Goal: Information Seeking & Learning: Find specific page/section

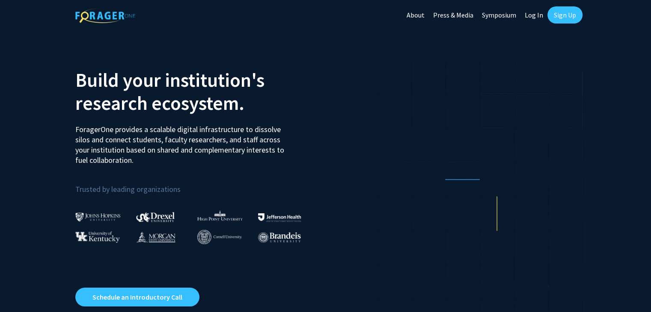
click at [536, 9] on link "Log In" at bounding box center [533, 15] width 27 height 30
select select
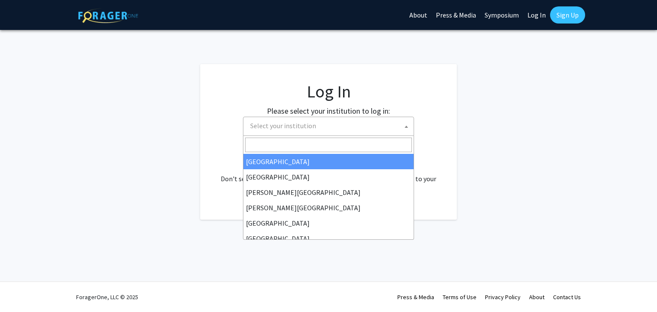
click at [310, 130] on span "Select your institution" at bounding box center [330, 126] width 167 height 18
type input "u"
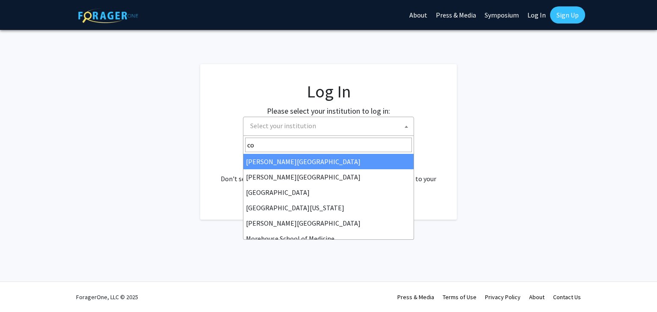
type input "c"
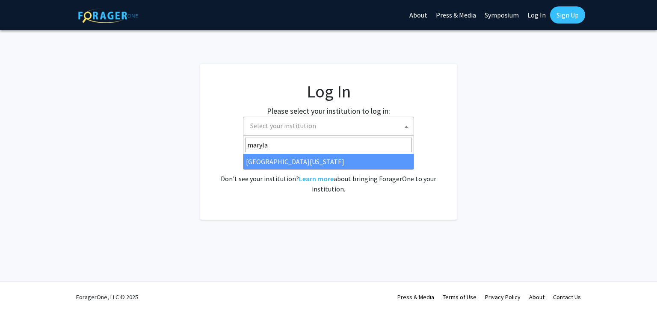
type input "maryla"
select select "31"
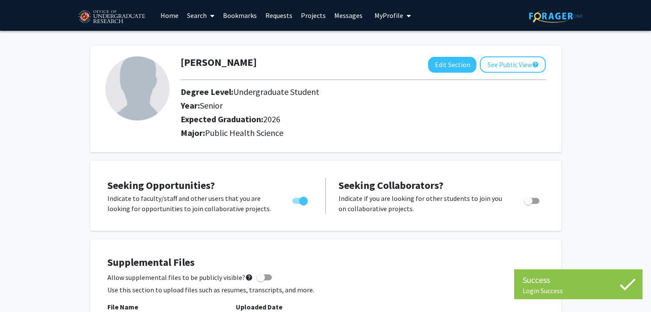
click at [172, 10] on link "Home" at bounding box center [169, 15] width 27 height 30
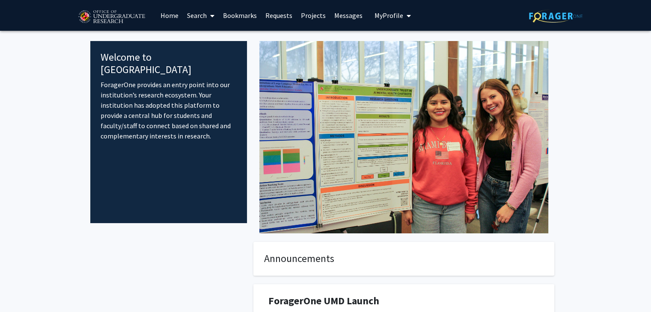
click at [310, 12] on link "Projects" at bounding box center [312, 15] width 33 height 30
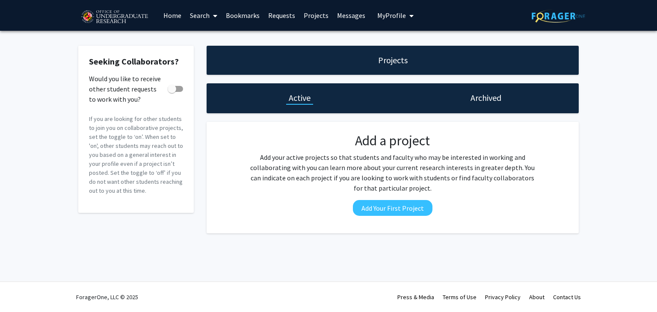
click at [281, 16] on link "Requests" at bounding box center [282, 15] width 36 height 30
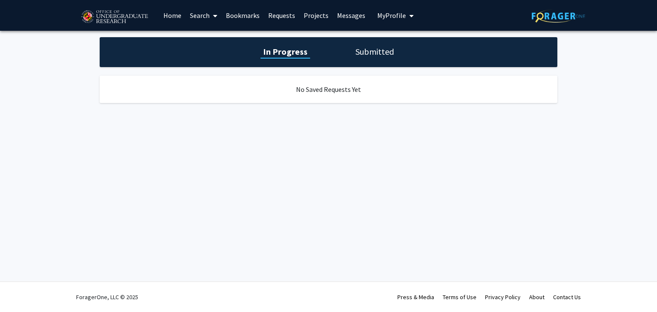
click at [241, 16] on link "Bookmarks" at bounding box center [243, 15] width 42 height 30
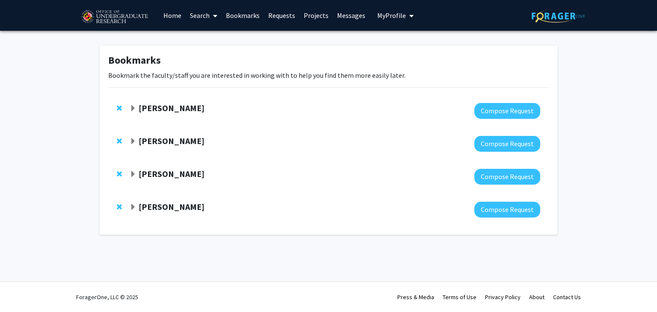
click at [174, 142] on strong "Joseph Dien" at bounding box center [172, 141] width 66 height 11
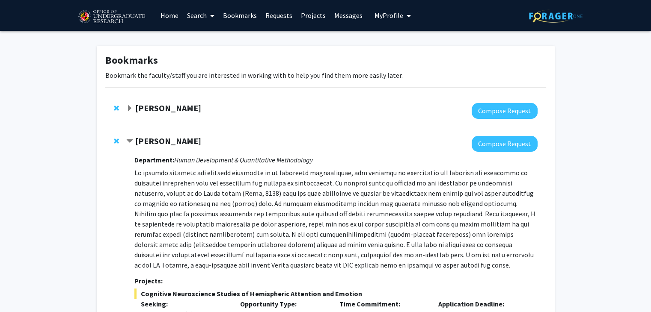
click at [159, 105] on strong "Amy Billing" at bounding box center [168, 108] width 66 height 11
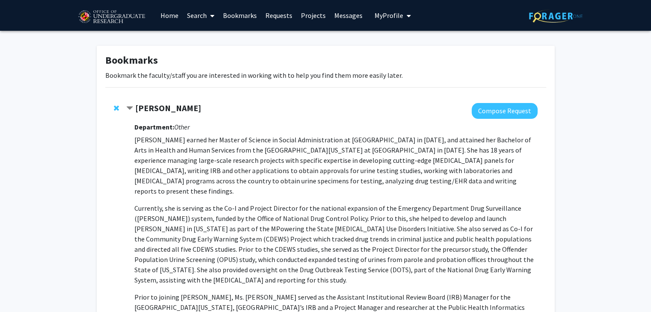
click at [159, 105] on strong "Amy Billing" at bounding box center [168, 108] width 66 height 11
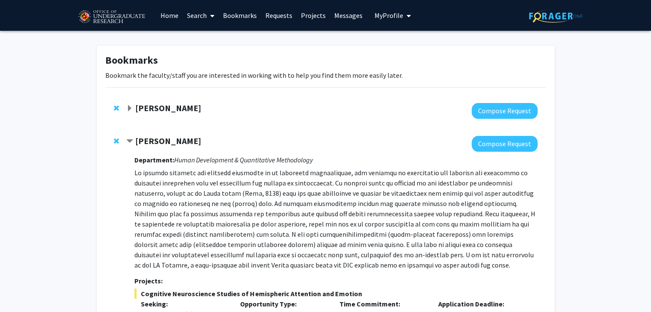
click at [151, 107] on strong "Amy Billing" at bounding box center [168, 108] width 66 height 11
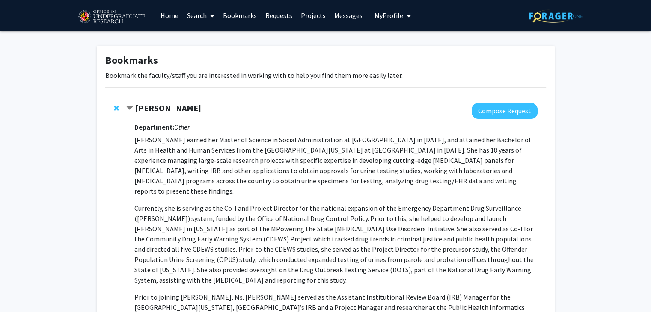
click at [194, 15] on link "Search" at bounding box center [201, 15] width 36 height 30
click at [204, 33] on span "Faculty/Staff" at bounding box center [214, 39] width 63 height 17
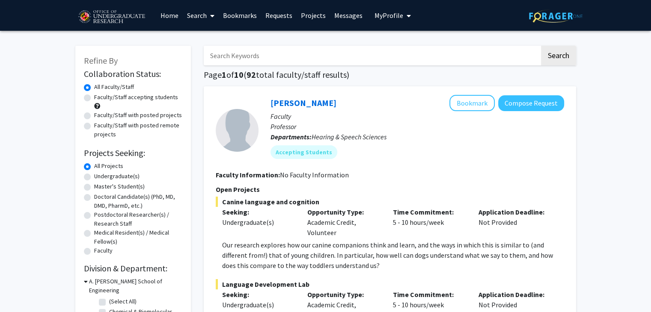
click at [156, 95] on label "Faculty/Staff accepting students" at bounding box center [136, 97] width 84 height 9
click at [100, 95] on input "Faculty/Staff accepting students" at bounding box center [97, 96] width 6 height 6
radio input "true"
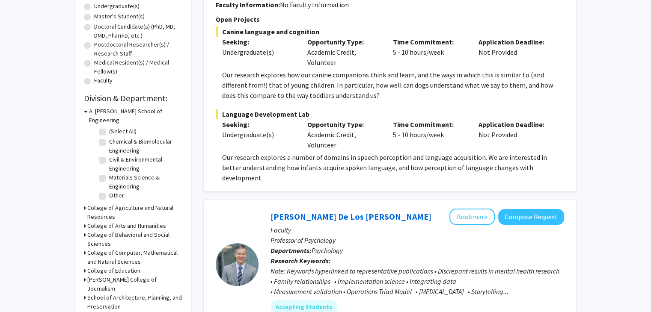
scroll to position [170, 0]
